Goal: Task Accomplishment & Management: Complete application form

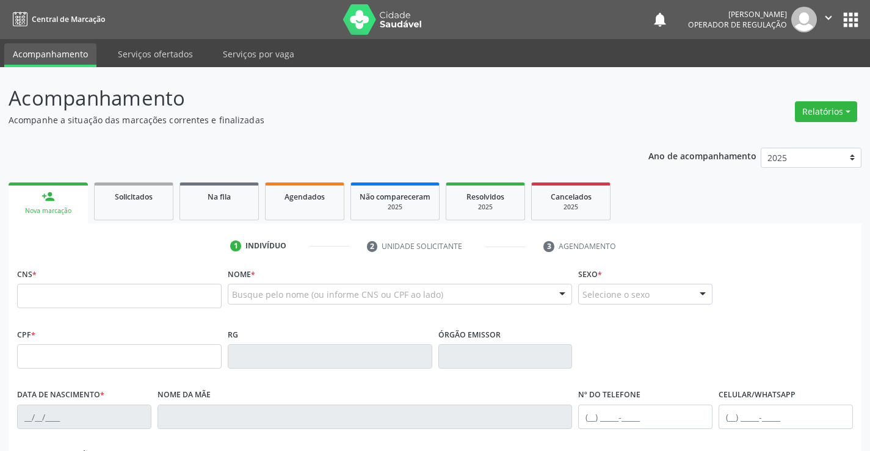
click at [72, 295] on input "text" at bounding box center [119, 296] width 205 height 24
type input "705 2084 4237 6376"
type input "10992081"
type input "[DATE]"
type input "[PHONE_NUMBER]"
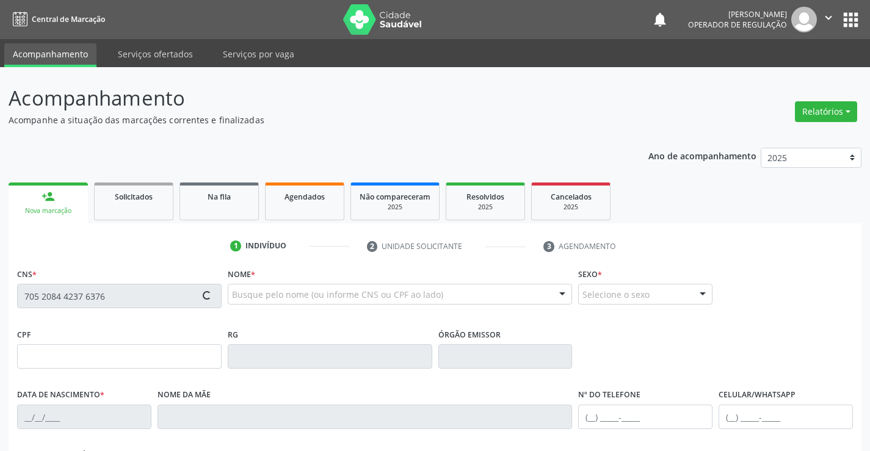
type input "[PHONE_NUMBER]"
type input "068.392.996-86"
type input "22"
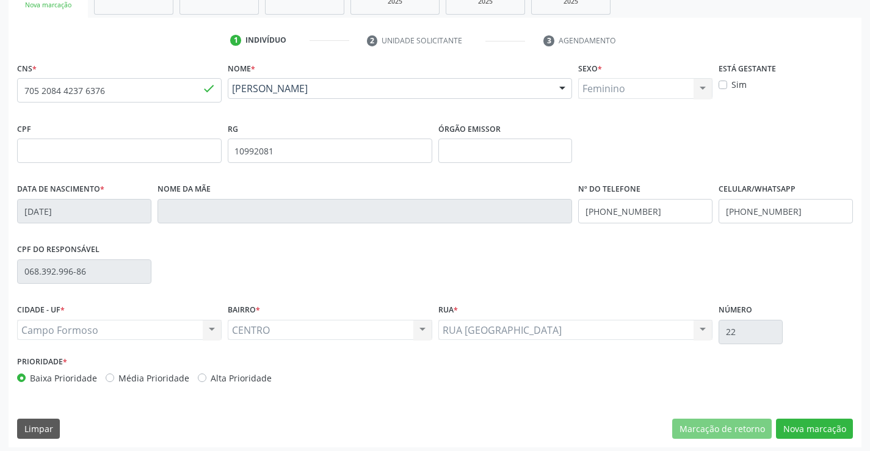
scroll to position [211, 0]
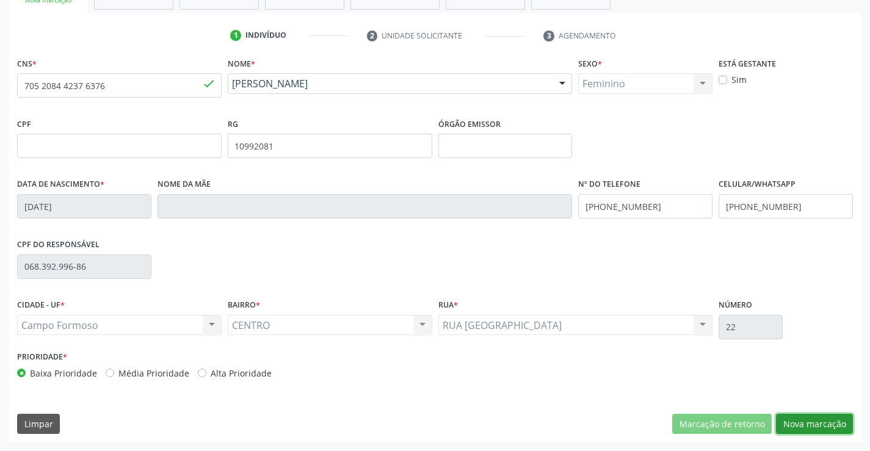
click at [795, 426] on button "Nova marcação" at bounding box center [814, 424] width 77 height 21
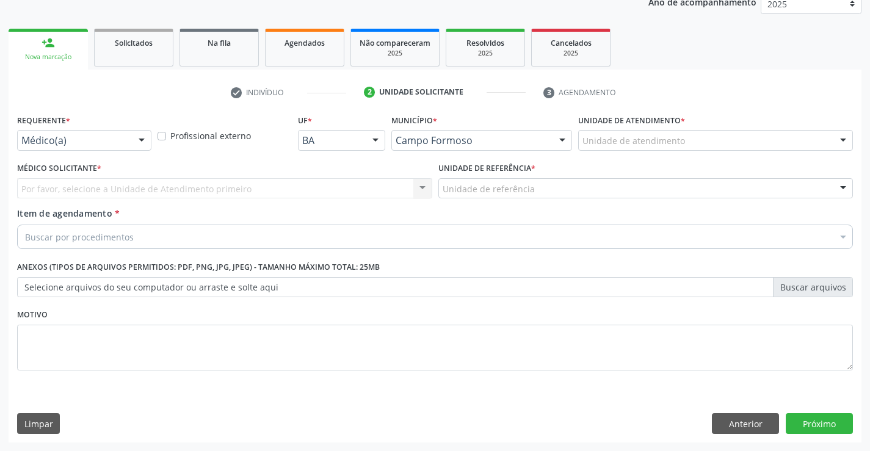
scroll to position [154, 0]
click at [143, 139] on div at bounding box center [141, 141] width 18 height 21
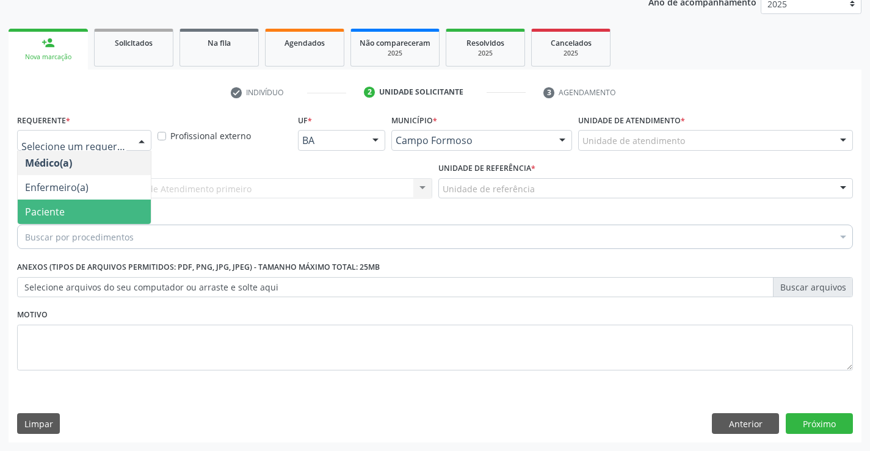
click at [73, 211] on span "Paciente" at bounding box center [84, 212] width 133 height 24
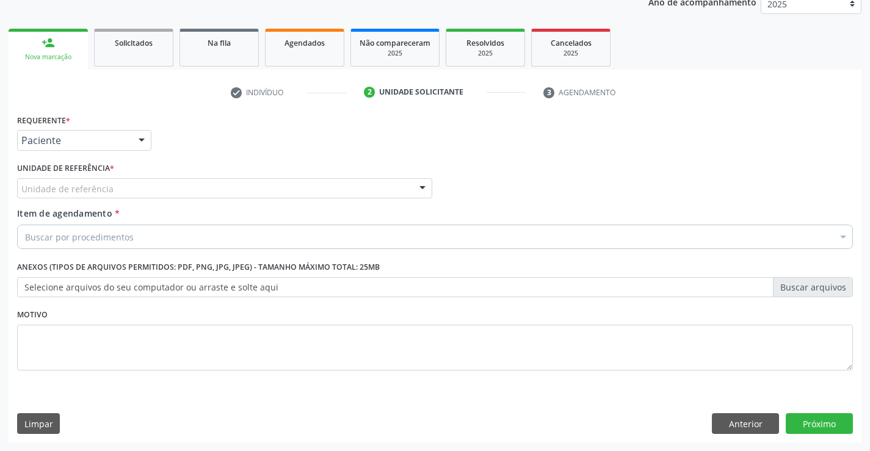
click at [129, 181] on div "Unidade de referência" at bounding box center [224, 188] width 415 height 21
drag, startPoint x: 21, startPoint y: 192, endPoint x: 82, endPoint y: 201, distance: 61.1
click at [82, 199] on div "HISTERE Nenhum resultado encontrado para: " HISTERE " Não há nenhuma opção para…" at bounding box center [224, 188] width 415 height 21
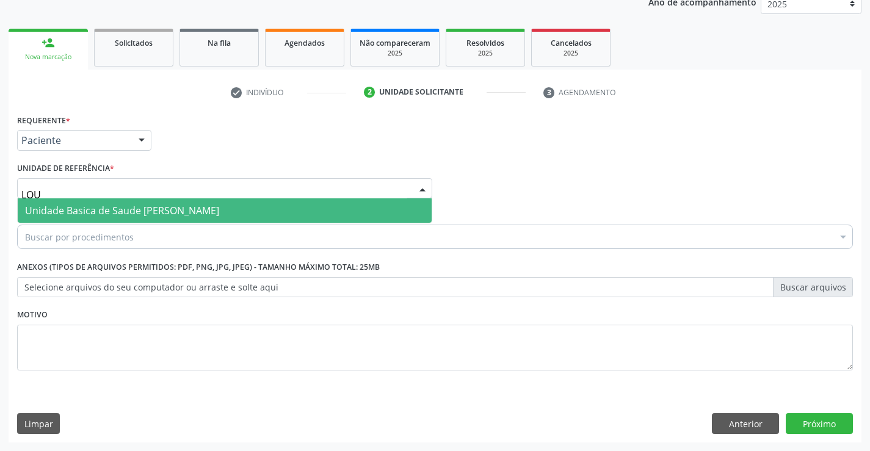
type input "LOUR"
click at [62, 208] on span "Unidade Basica de Saude [PERSON_NAME]" at bounding box center [122, 210] width 194 height 13
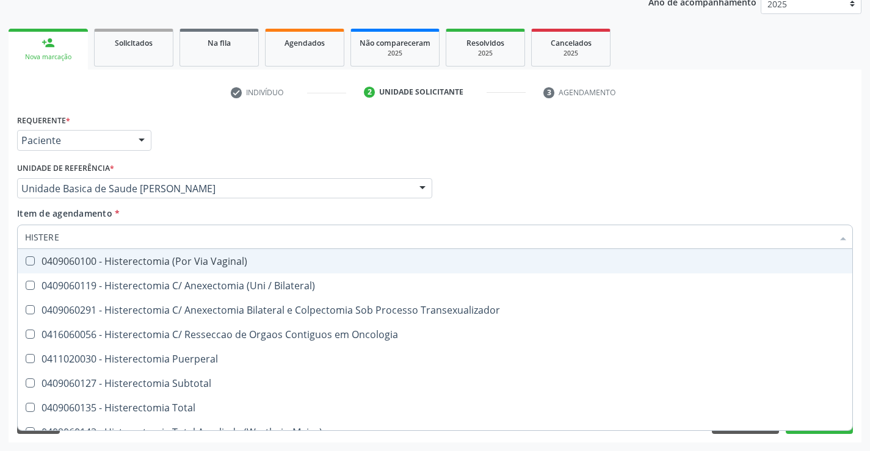
type input "HISTEREC"
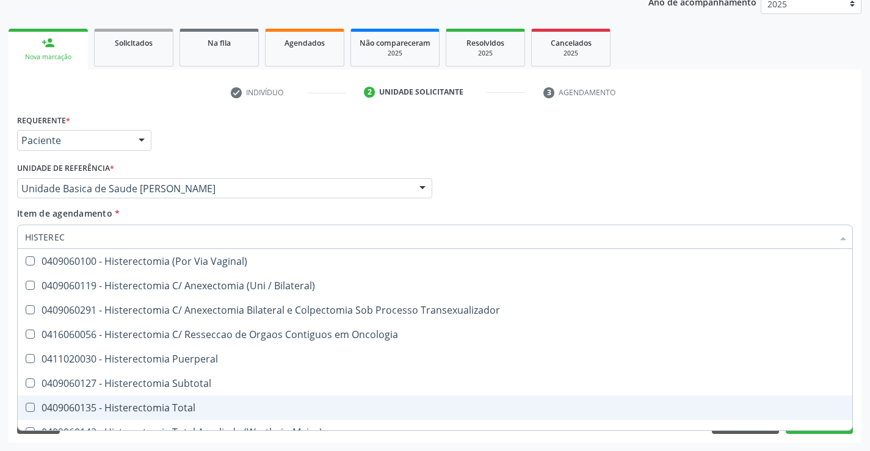
click at [151, 410] on div "0409060135 - Histerectomia Total" at bounding box center [435, 408] width 820 height 10
checkbox Total "true"
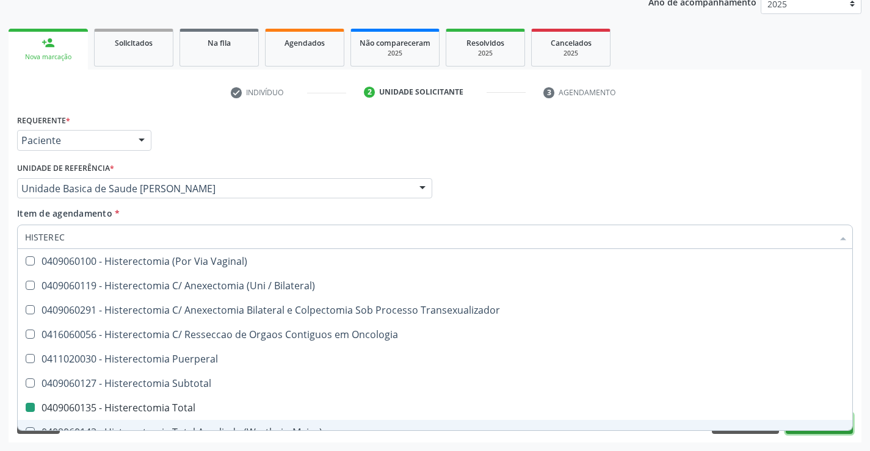
click at [800, 431] on button "Próximo" at bounding box center [819, 423] width 67 height 21
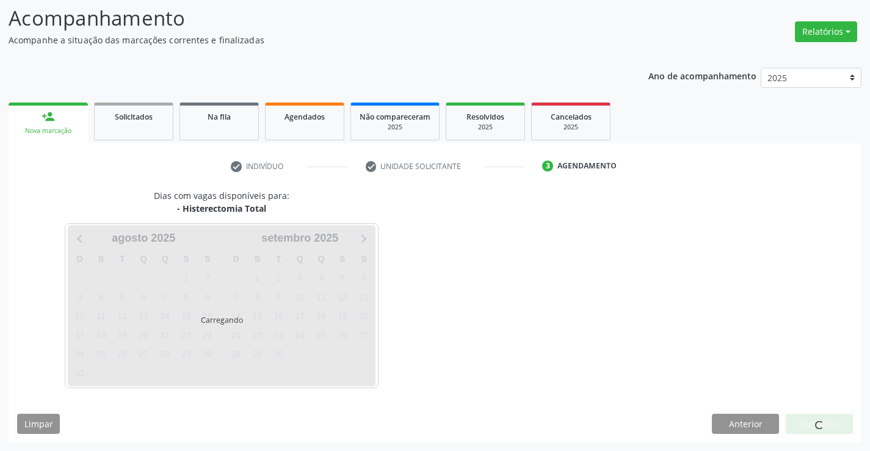
scroll to position [80, 0]
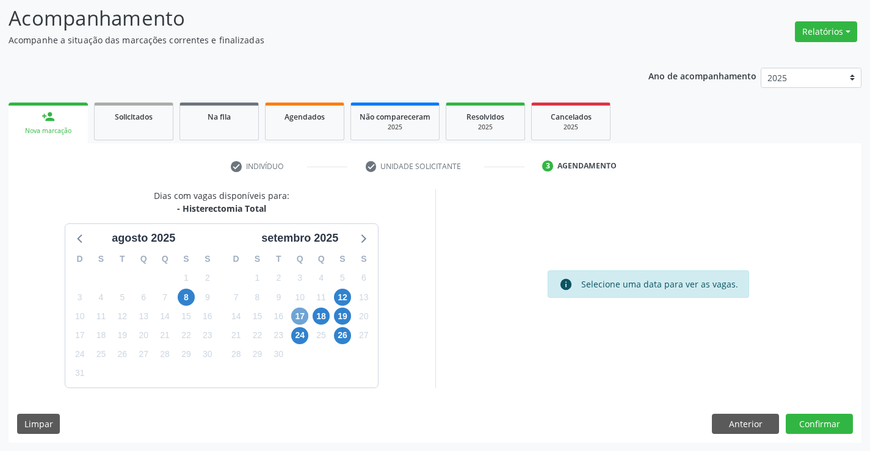
click at [297, 317] on span "17" at bounding box center [299, 316] width 17 height 17
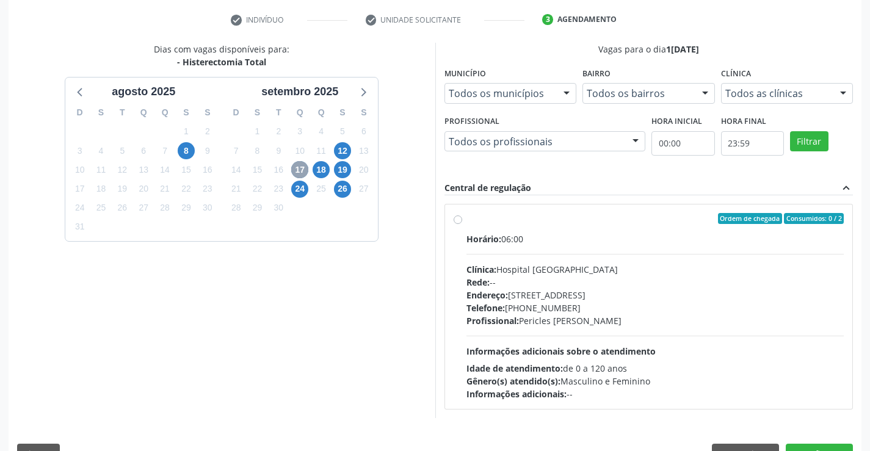
scroll to position [256, 0]
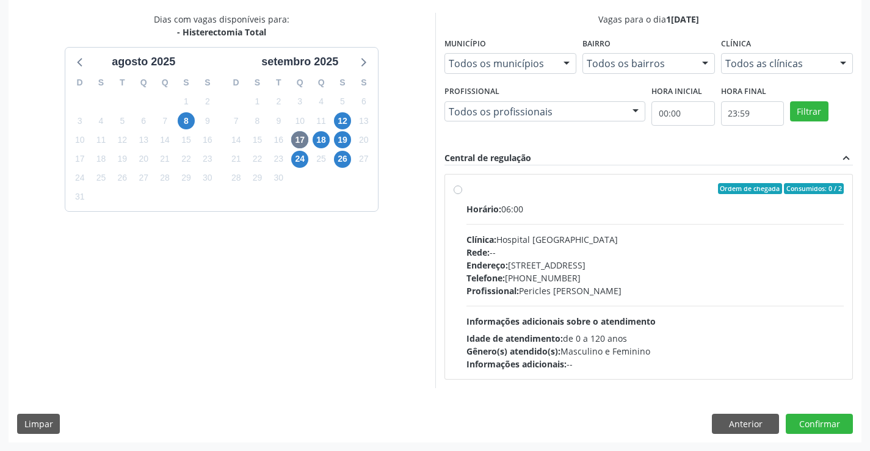
click at [466, 190] on label "Ordem de chegada Consumidos: 0 / 2 Horário: 06:00 Clínica: Hospital [GEOGRAPHIC…" at bounding box center [655, 276] width 378 height 187
click at [456, 190] on input "Ordem de chegada Consumidos: 0 / 2 Horário: 06:00 Clínica: Hospital [GEOGRAPHIC…" at bounding box center [458, 188] width 9 height 11
radio input "true"
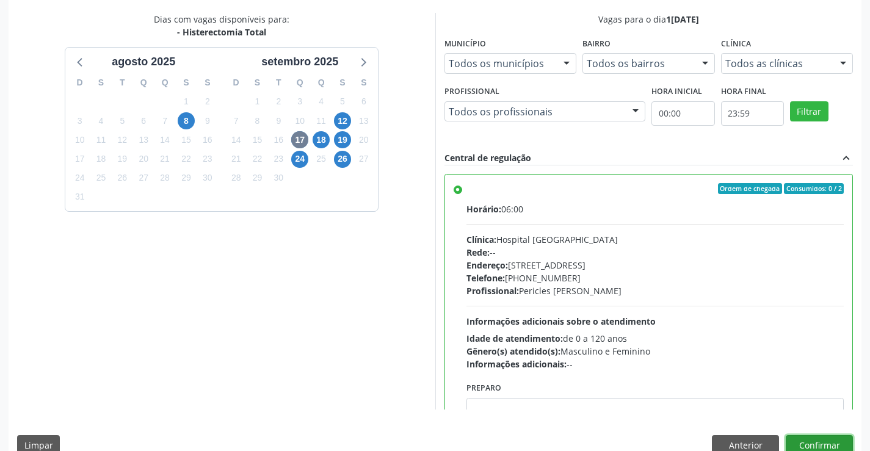
click at [815, 444] on button "Confirmar" at bounding box center [819, 445] width 67 height 21
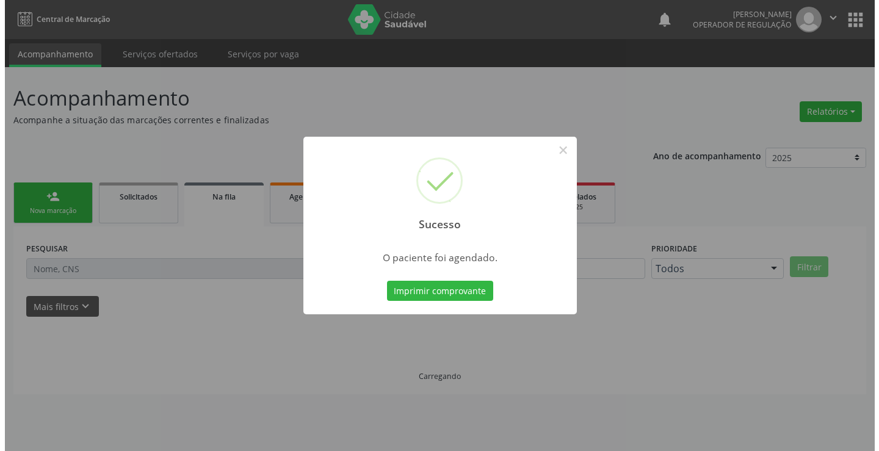
scroll to position [0, 0]
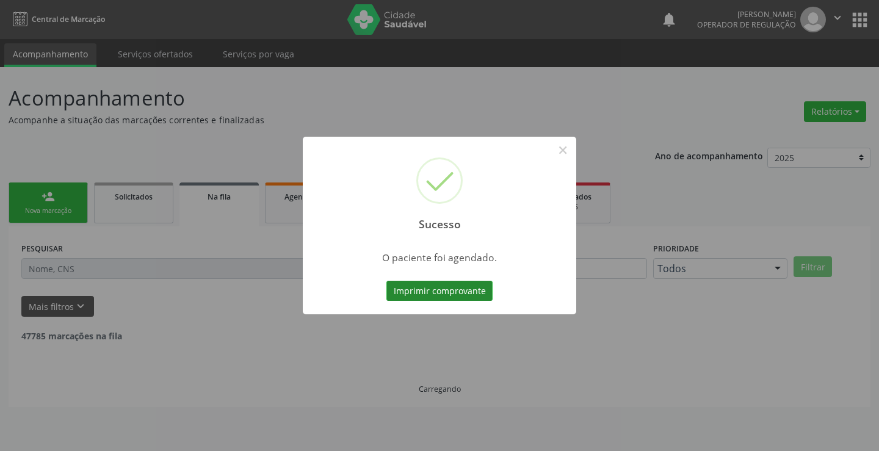
click at [459, 294] on button "Imprimir comprovante" at bounding box center [439, 291] width 106 height 21
